Goal: Task Accomplishment & Management: Manage account settings

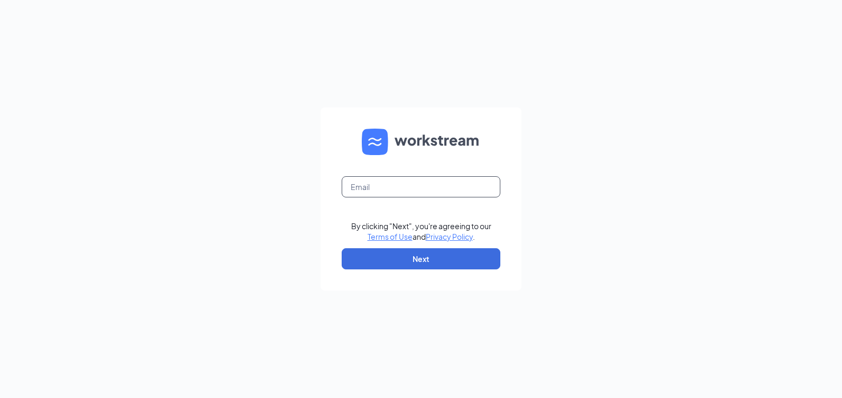
click at [402, 188] on input "text" at bounding box center [420, 186] width 159 height 21
type input "POPEYESFAMOUS222@SAILORMEN.COM"
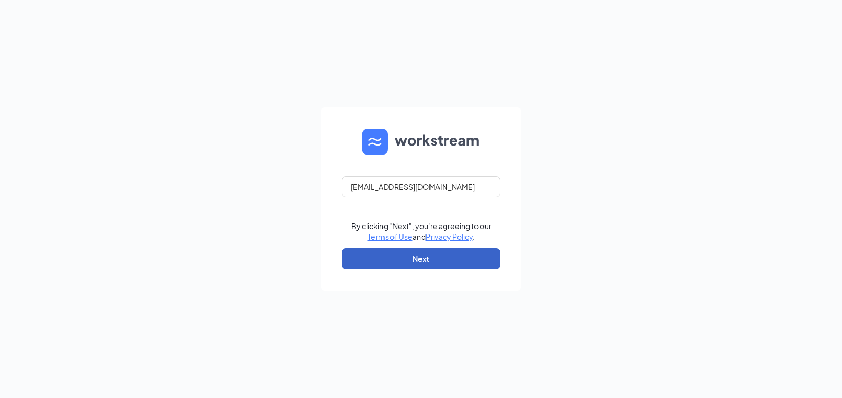
click at [419, 254] on button "Next" at bounding box center [420, 258] width 159 height 21
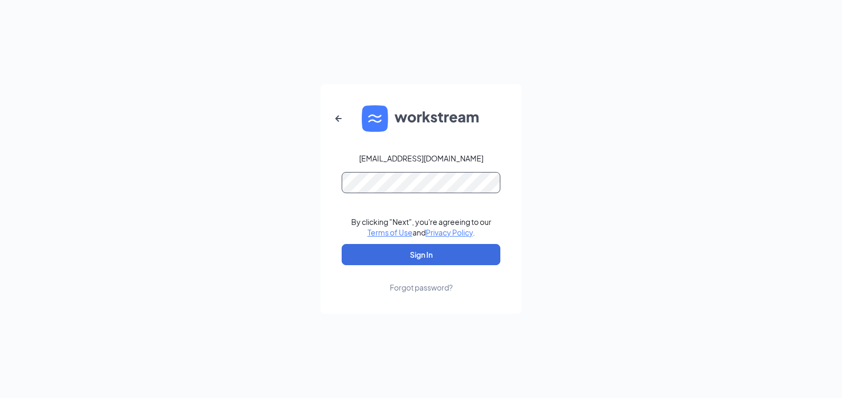
click at [341, 244] on button "Sign In" at bounding box center [420, 254] width 159 height 21
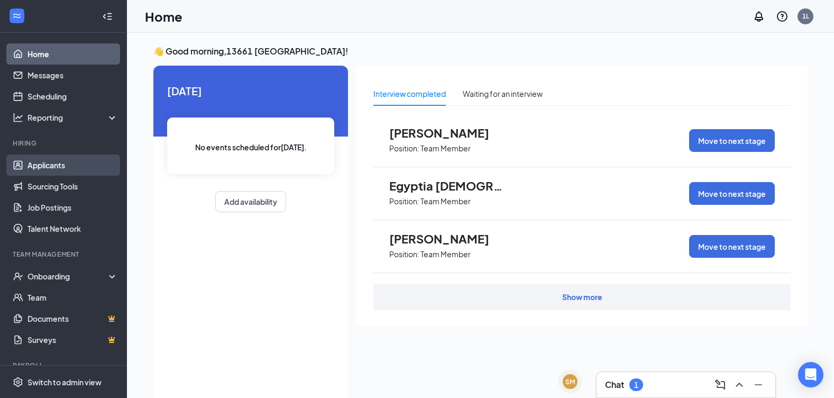
click at [41, 165] on link "Applicants" at bounding box center [72, 164] width 90 height 21
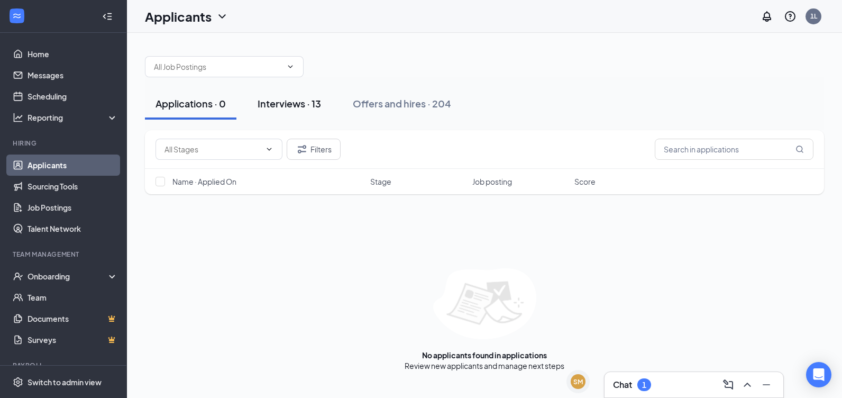
click at [269, 109] on div "Interviews · 13" at bounding box center [288, 103] width 63 height 13
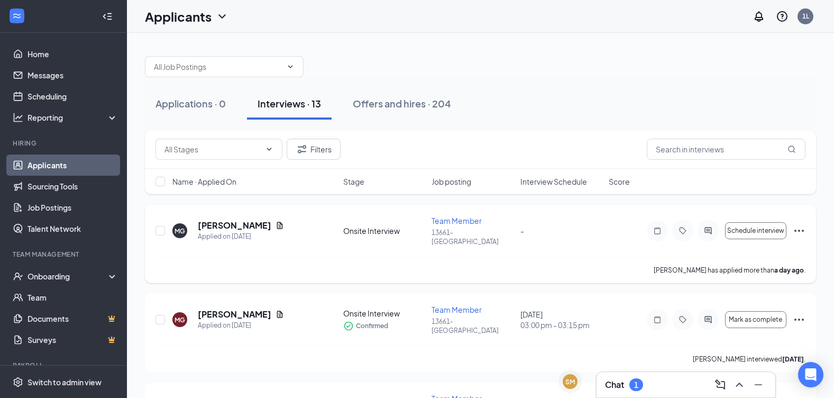
click at [799, 224] on icon "Ellipses" at bounding box center [798, 230] width 13 height 13
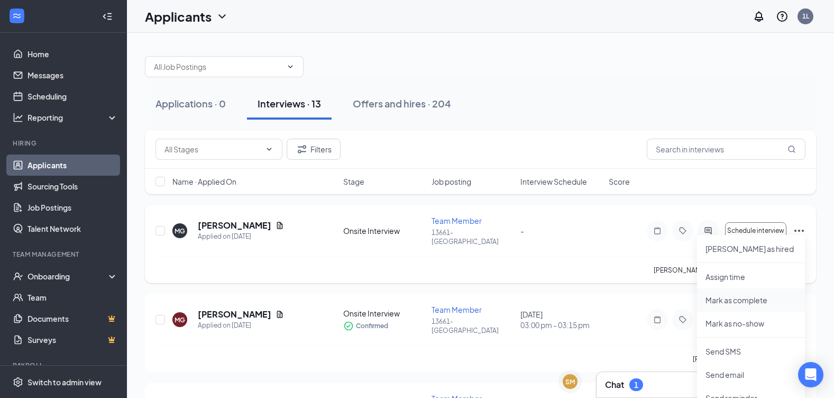
click at [758, 303] on p "Mark as complete" at bounding box center [750, 299] width 91 height 11
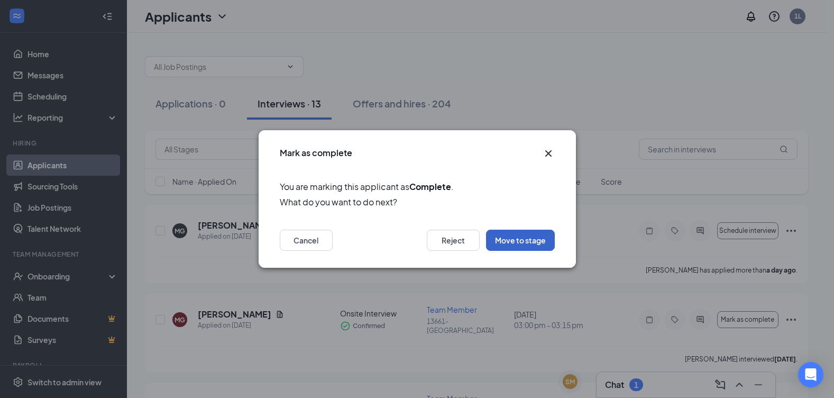
click at [519, 239] on button "Move to stage" at bounding box center [520, 239] width 69 height 21
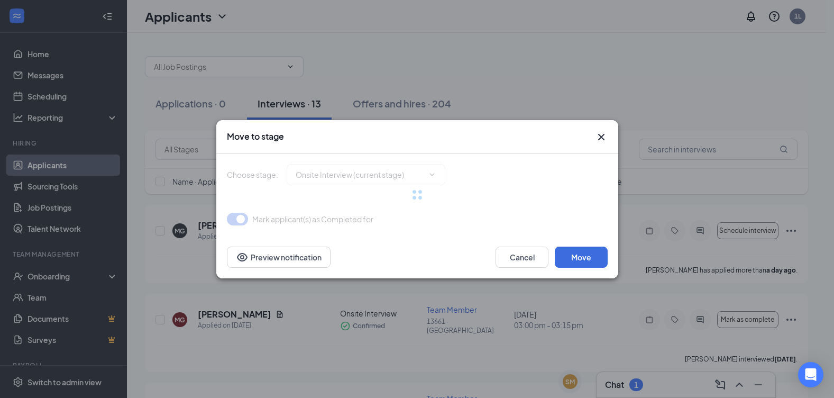
type input "Hiring Complete (final stage)"
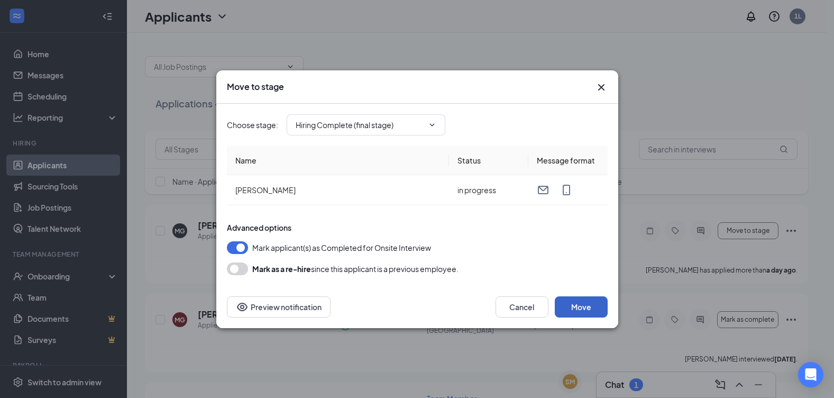
click at [572, 307] on button "Move" at bounding box center [581, 306] width 53 height 21
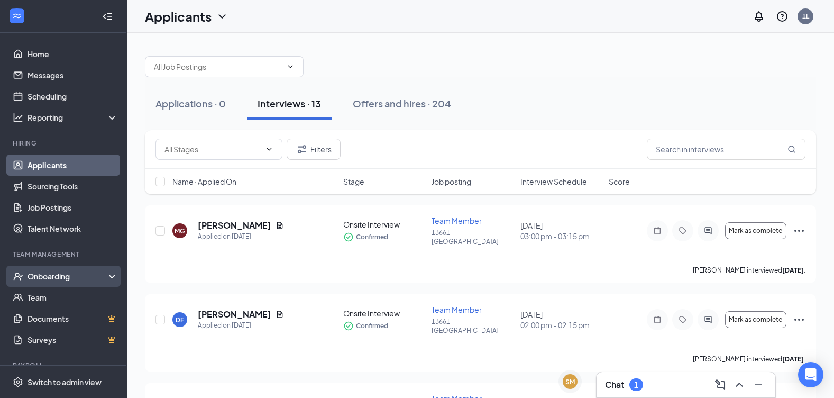
click at [105, 271] on div "Onboarding" at bounding box center [63, 275] width 127 height 21
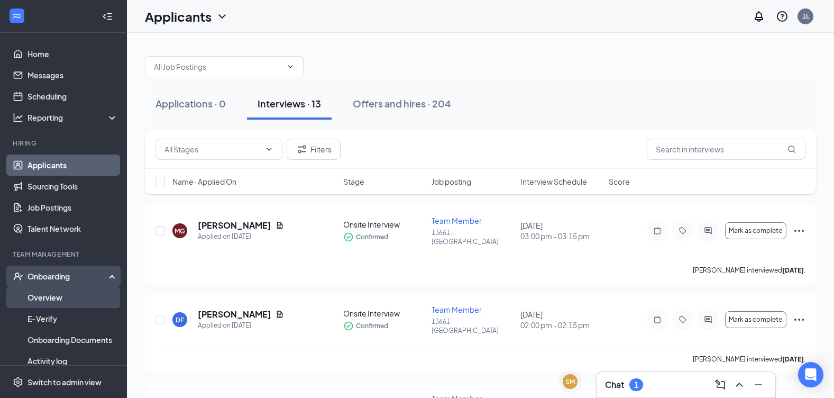
click at [98, 298] on link "Overview" at bounding box center [72, 297] width 90 height 21
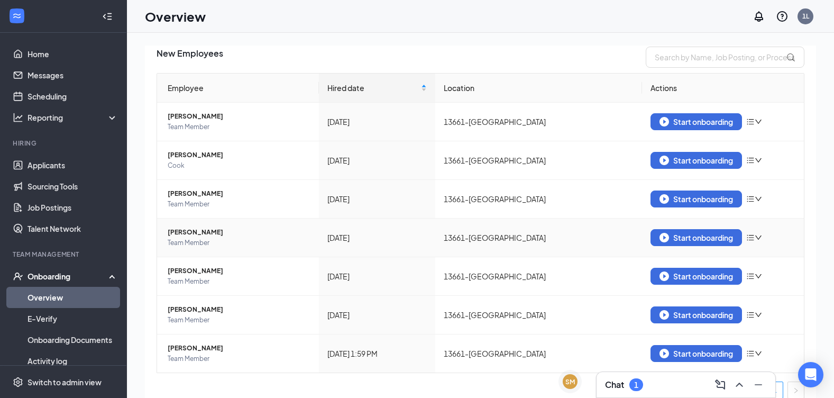
scroll to position [87, 0]
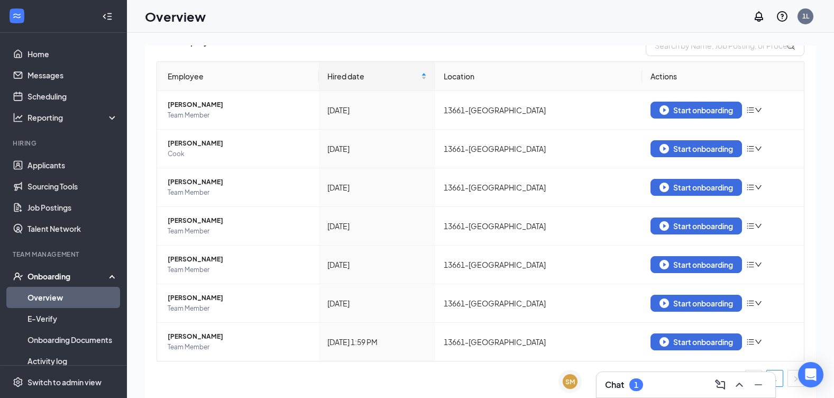
click at [231, 146] on div "7 New 6 In progress 134 Completed New Employees Employee Hired date Location Ac…" at bounding box center [480, 239] width 707 height 412
click at [497, 390] on div "Employee Hired date Location Actions [PERSON_NAME] Team Member [DATE] 13661-[GE…" at bounding box center [480, 228] width 648 height 334
click at [689, 340] on div "Start onboarding" at bounding box center [695, 342] width 73 height 10
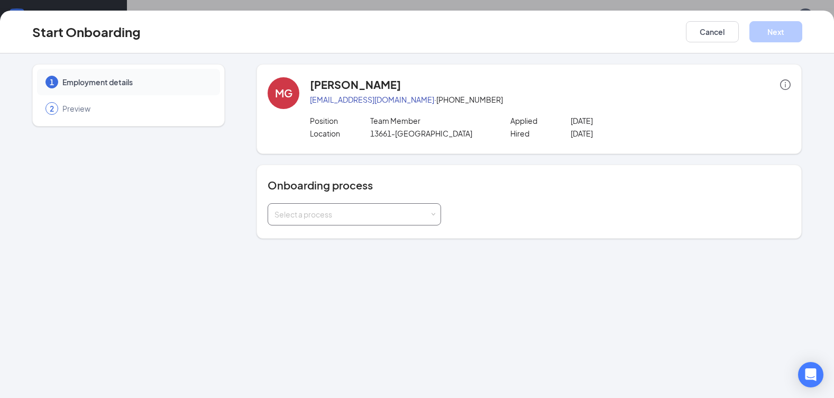
click at [419, 222] on div "Select a process" at bounding box center [354, 214] width 160 height 21
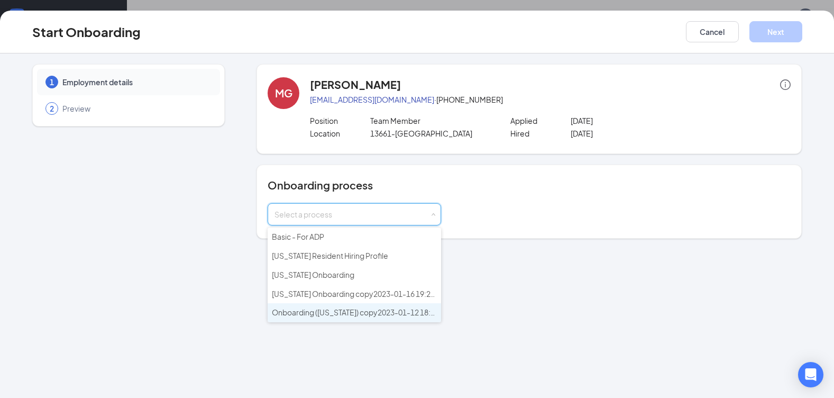
click at [364, 313] on span "Onboarding ([US_STATE]) copy2023-01-12 18:55:51" at bounding box center [361, 312] width 178 height 10
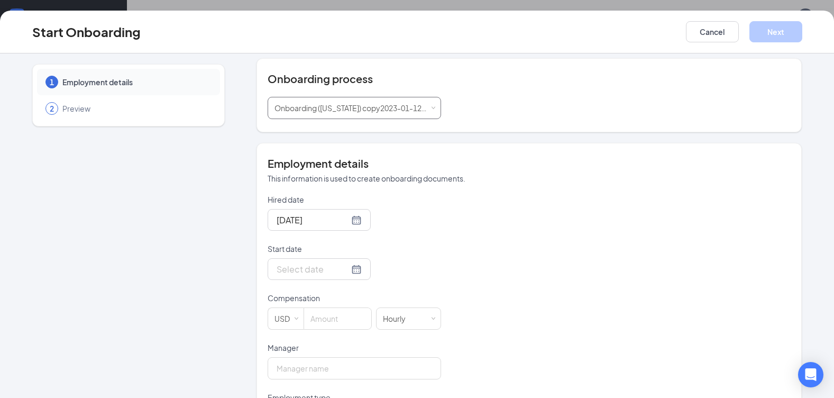
scroll to position [211, 0]
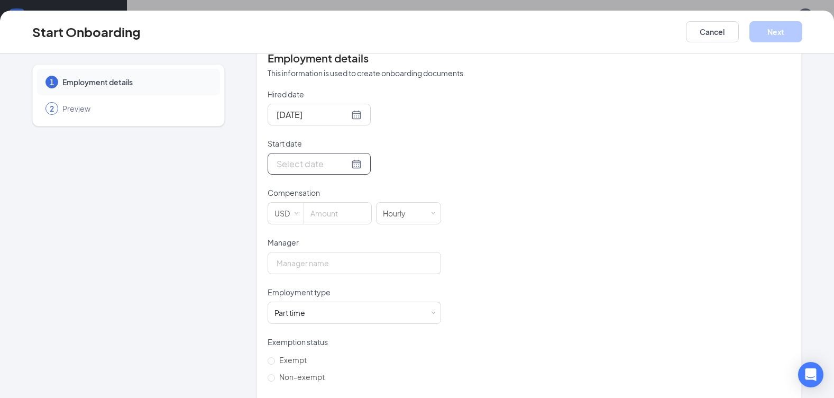
click at [353, 169] on div at bounding box center [318, 164] width 103 height 22
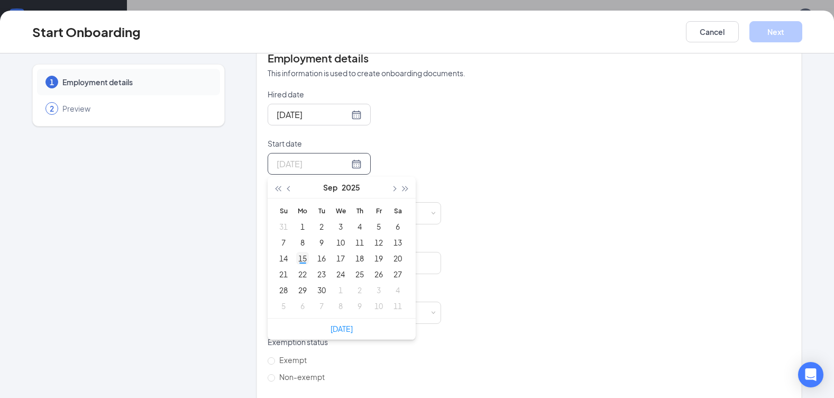
type input "[DATE]"
click at [296, 259] on div "15" at bounding box center [302, 258] width 13 height 13
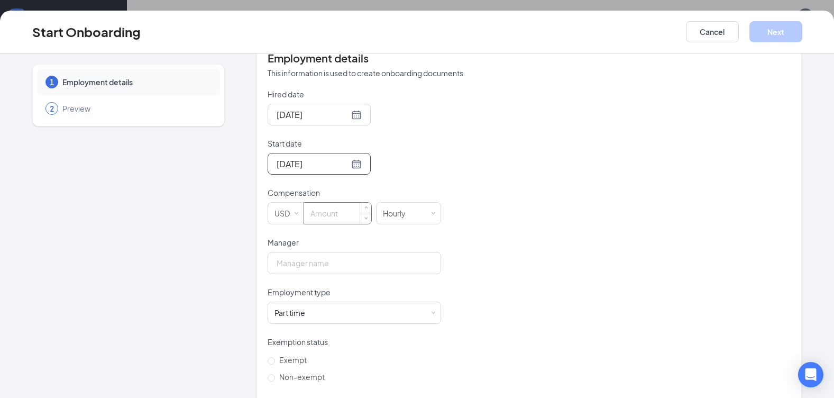
click at [310, 215] on input at bounding box center [337, 212] width 67 height 21
type input "13.5"
click at [305, 263] on input "Manager" at bounding box center [353, 263] width 173 height 22
type input "[PERSON_NAME]"
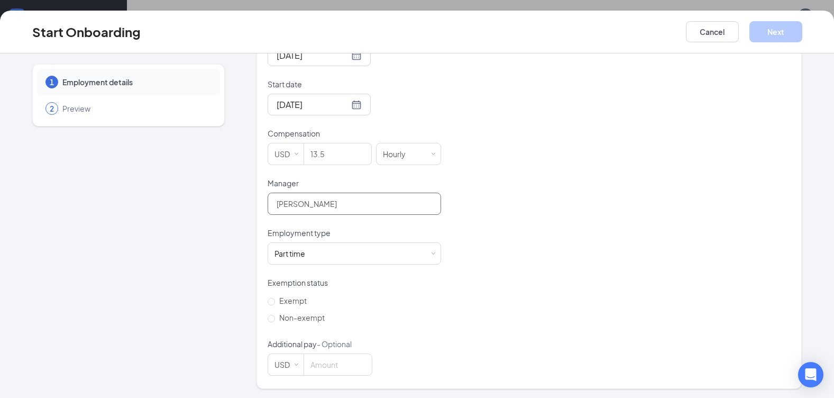
scroll to position [272, 0]
click at [311, 315] on span "Non-exempt" at bounding box center [302, 316] width 54 height 10
click at [275, 315] on input "Non-exempt" at bounding box center [270, 316] width 7 height 7
radio input "true"
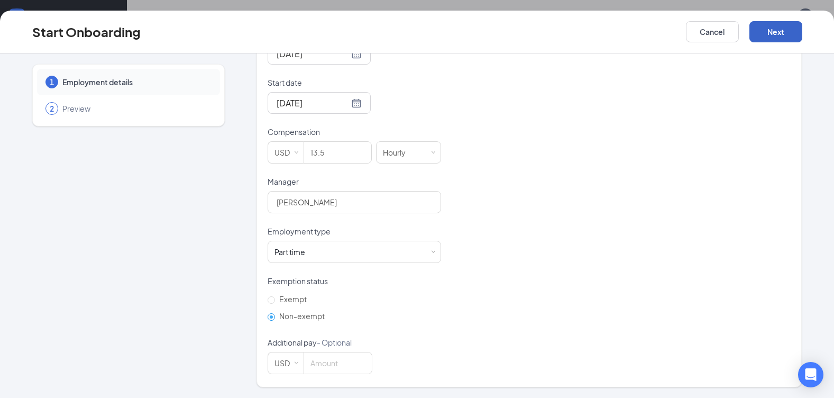
click at [754, 27] on button "Next" at bounding box center [775, 31] width 53 height 21
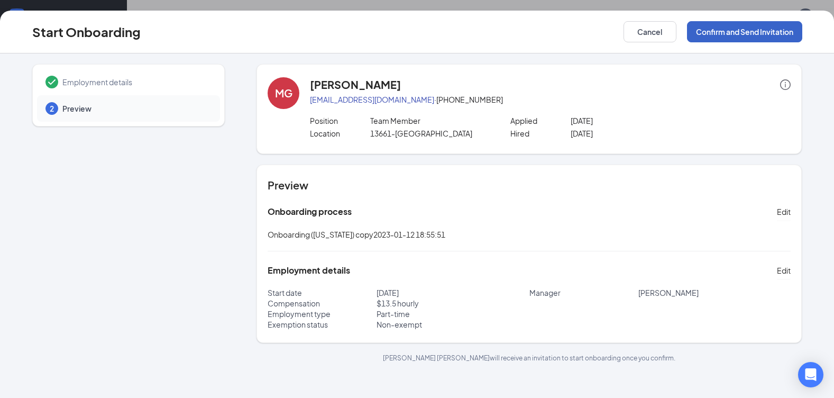
click at [698, 27] on button "Confirm and Send Invitation" at bounding box center [744, 31] width 115 height 21
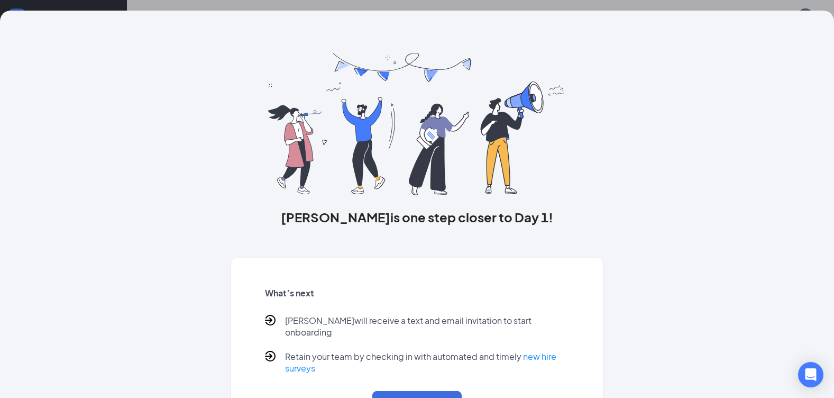
scroll to position [36, 0]
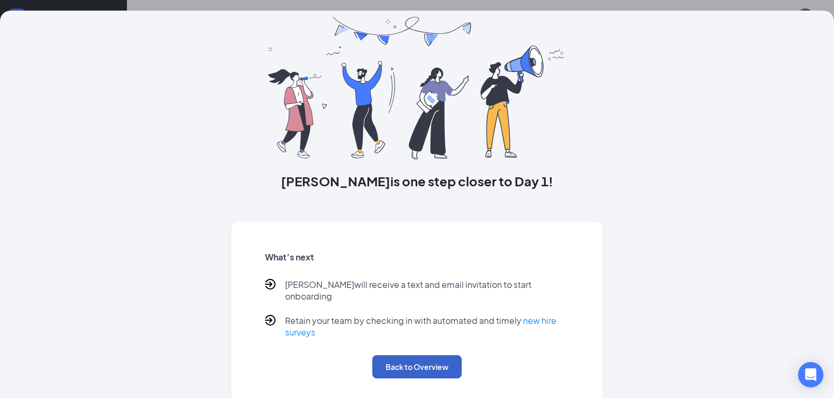
click at [407, 355] on button "Back to Overview" at bounding box center [416, 366] width 89 height 23
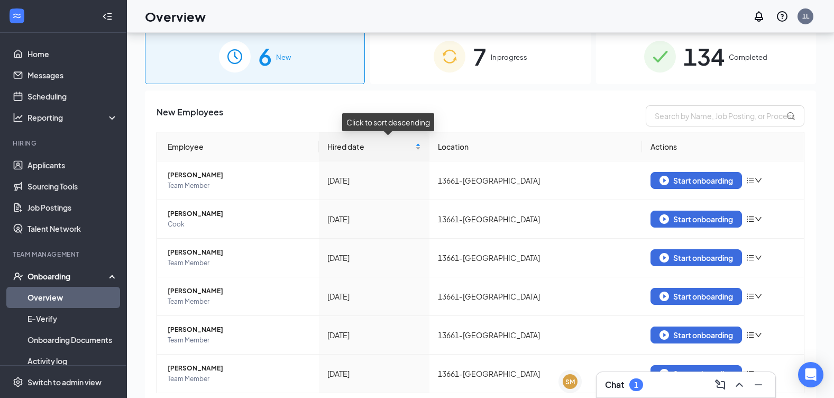
scroll to position [0, 0]
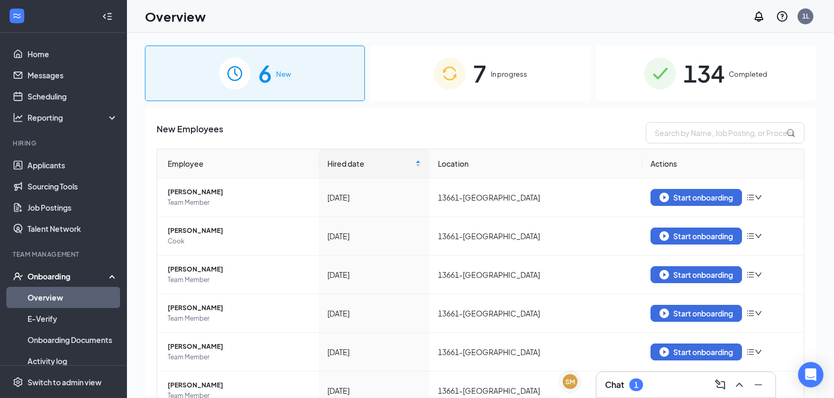
click at [668, 84] on img at bounding box center [660, 74] width 32 height 32
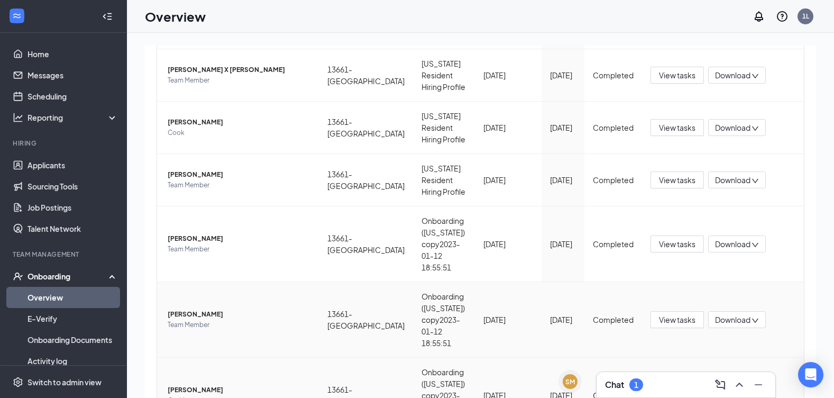
scroll to position [282, 0]
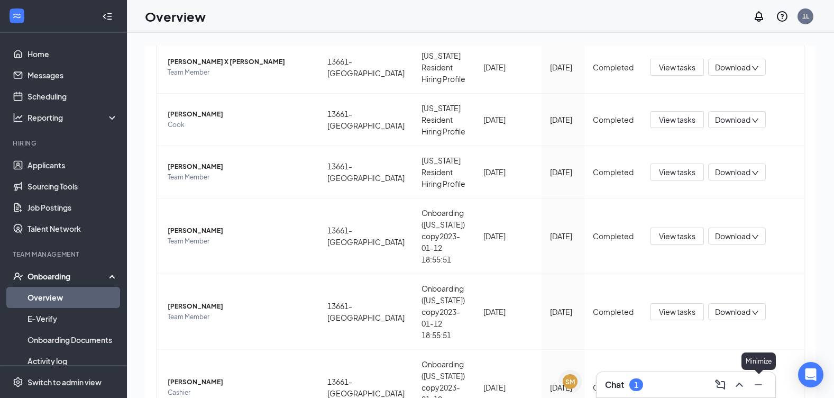
click at [764, 383] on icon "Minimize" at bounding box center [758, 384] width 13 height 13
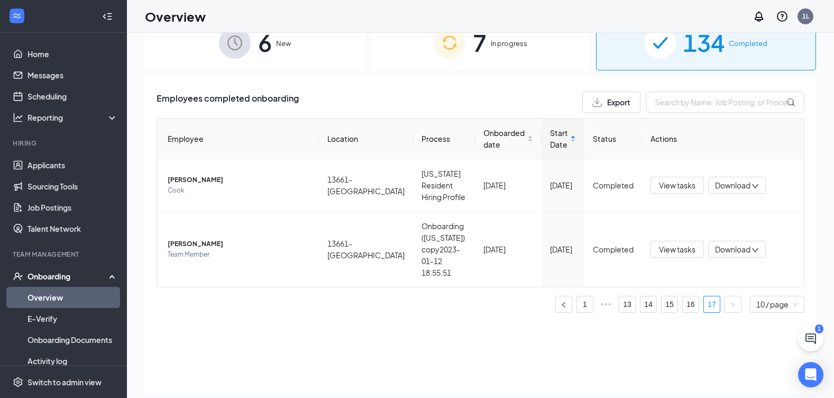
scroll to position [48, 0]
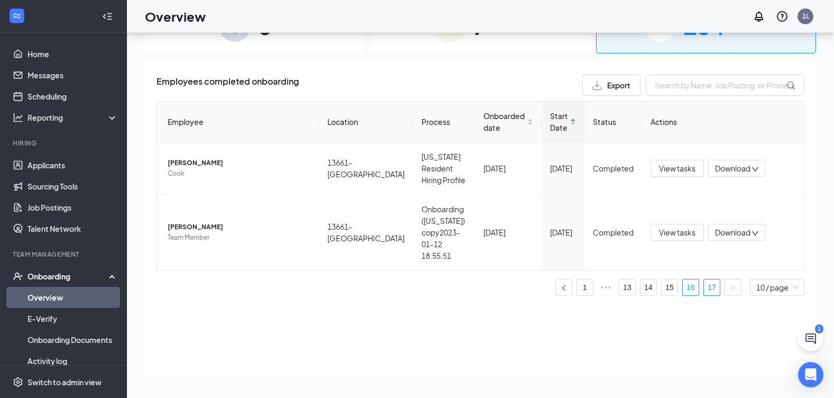
click at [687, 279] on link "16" at bounding box center [690, 287] width 16 height 16
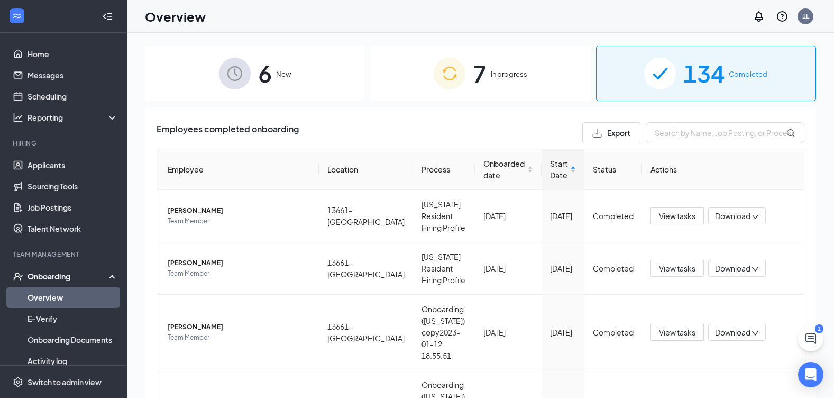
click at [509, 73] on span "In progress" at bounding box center [509, 74] width 36 height 11
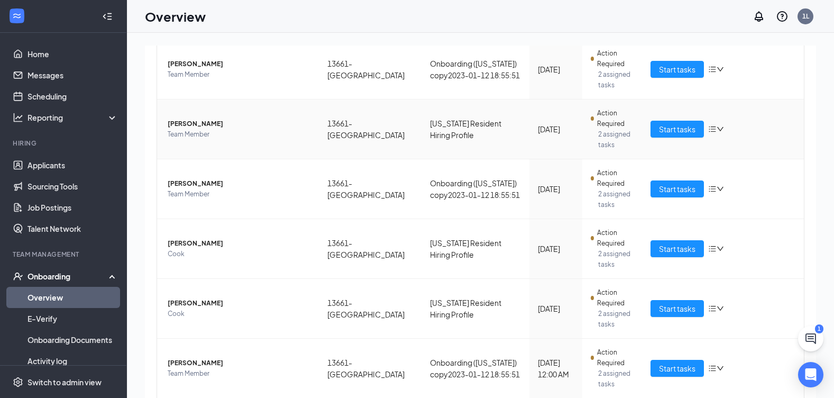
scroll to position [211, 0]
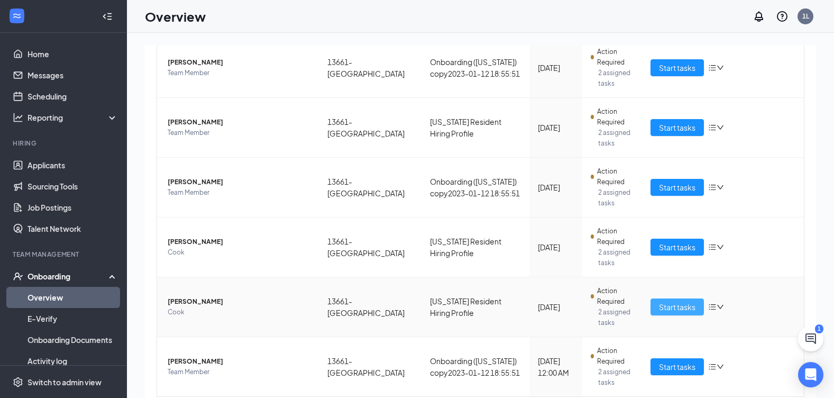
click at [660, 307] on span "Start tasks" at bounding box center [677, 307] width 36 height 12
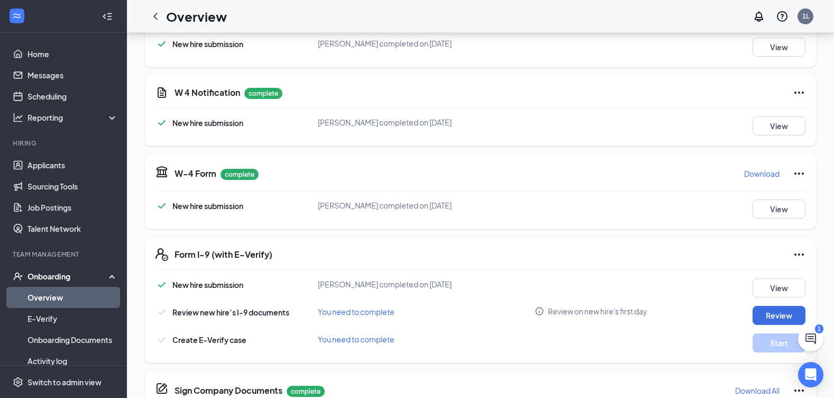
scroll to position [211, 0]
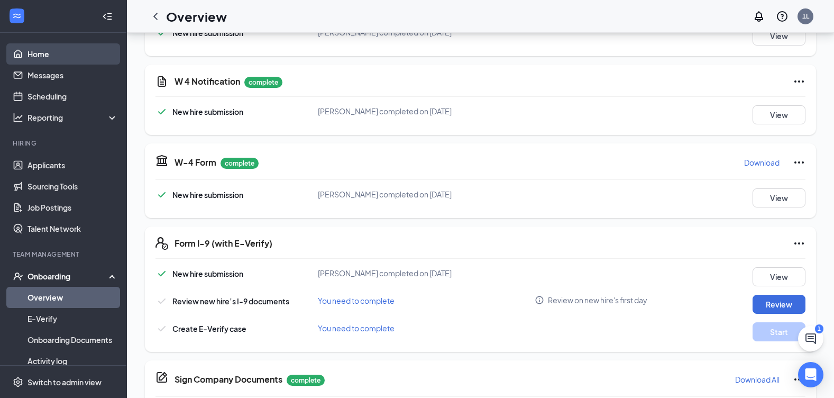
click at [27, 57] on link "Home" at bounding box center [72, 53] width 90 height 21
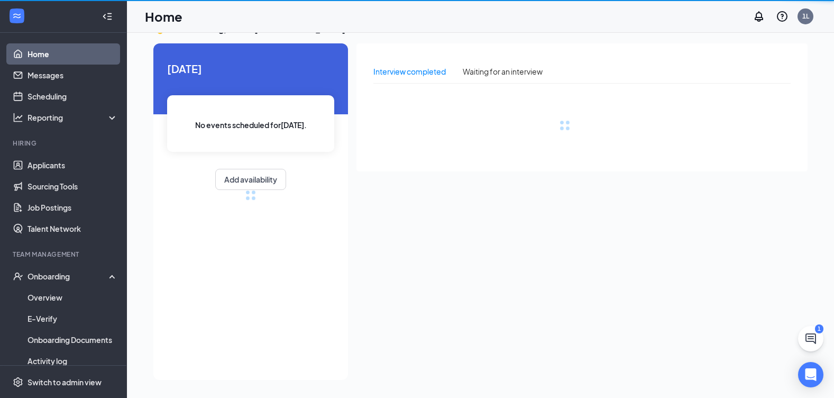
scroll to position [22, 0]
